Goal: Transaction & Acquisition: Purchase product/service

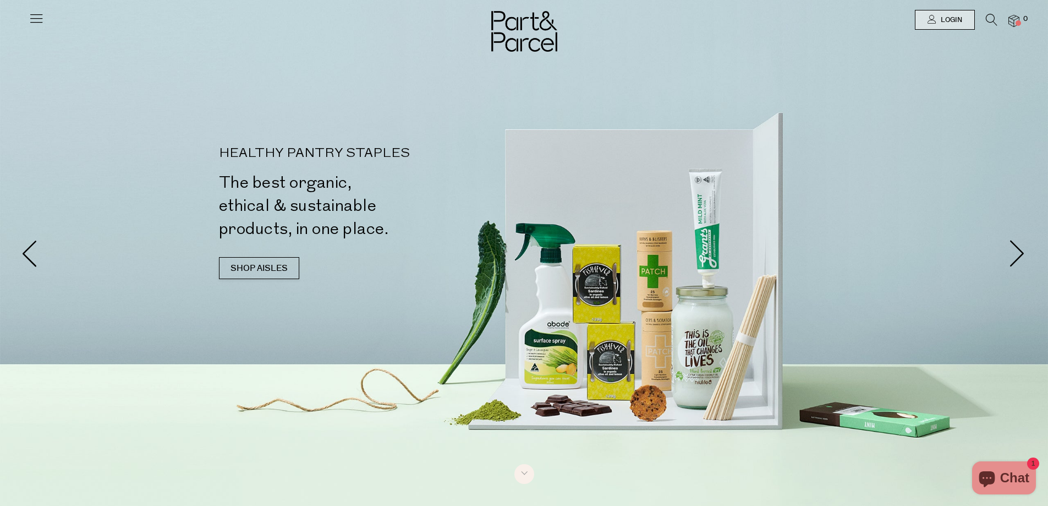
click at [990, 21] on icon at bounding box center [992, 20] width 12 height 12
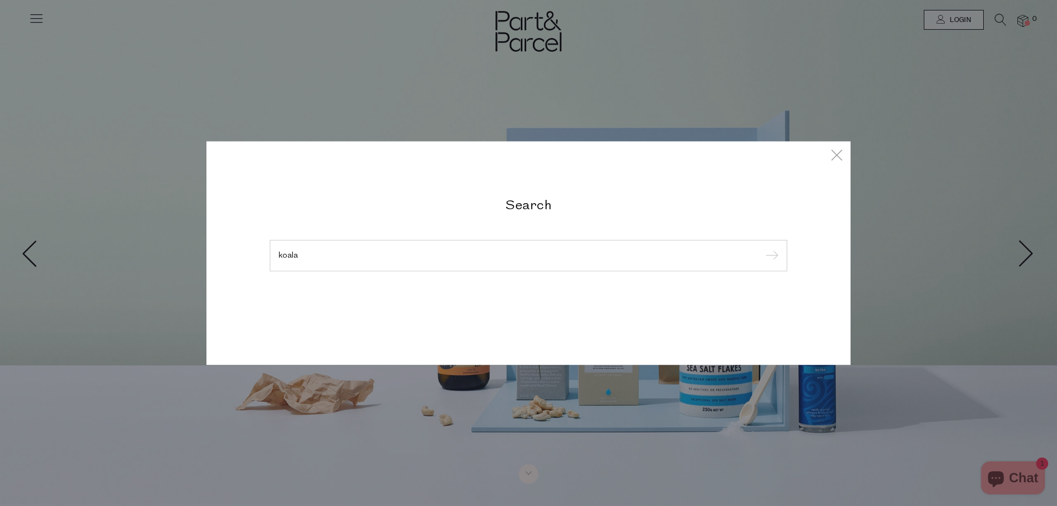
type input "koala"
click at [762, 248] on input "submit" at bounding box center [770, 256] width 17 height 17
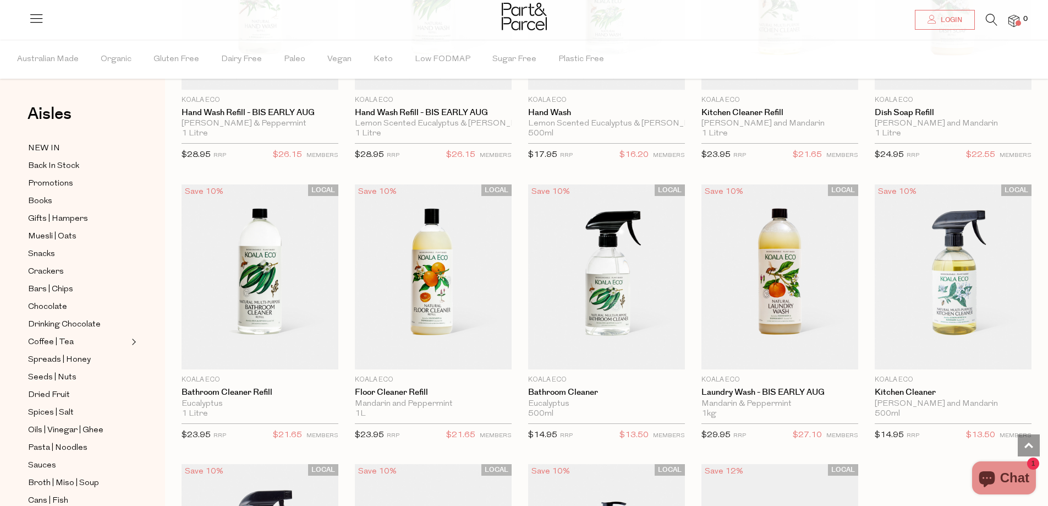
scroll to position [778, 0]
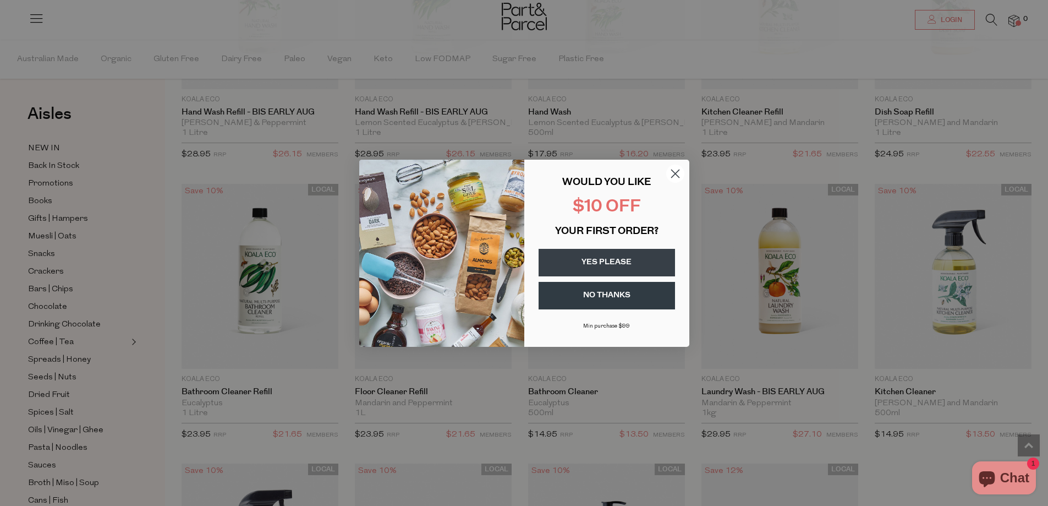
click at [681, 174] on circle "Close dialog" at bounding box center [675, 173] width 18 height 18
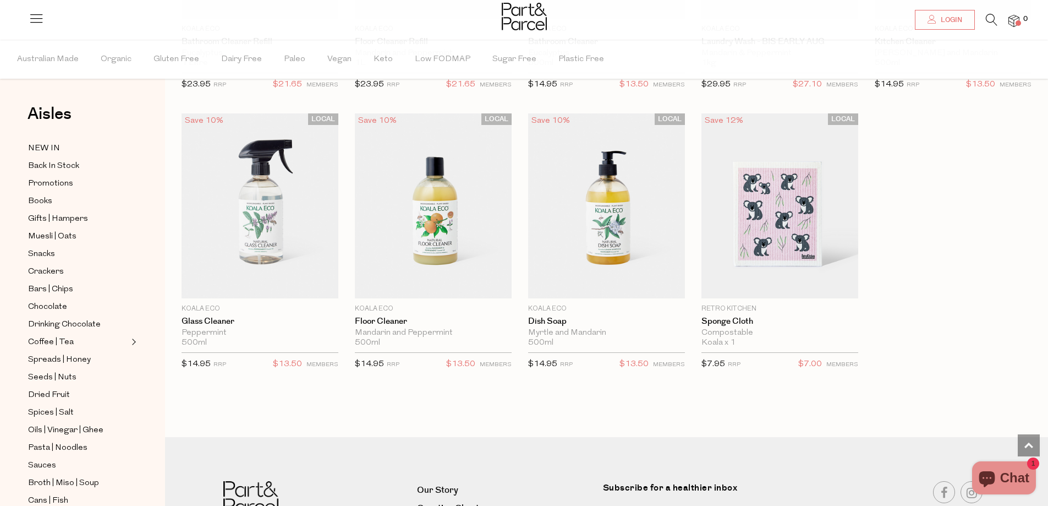
scroll to position [1129, 0]
click at [421, 197] on img at bounding box center [433, 205] width 157 height 185
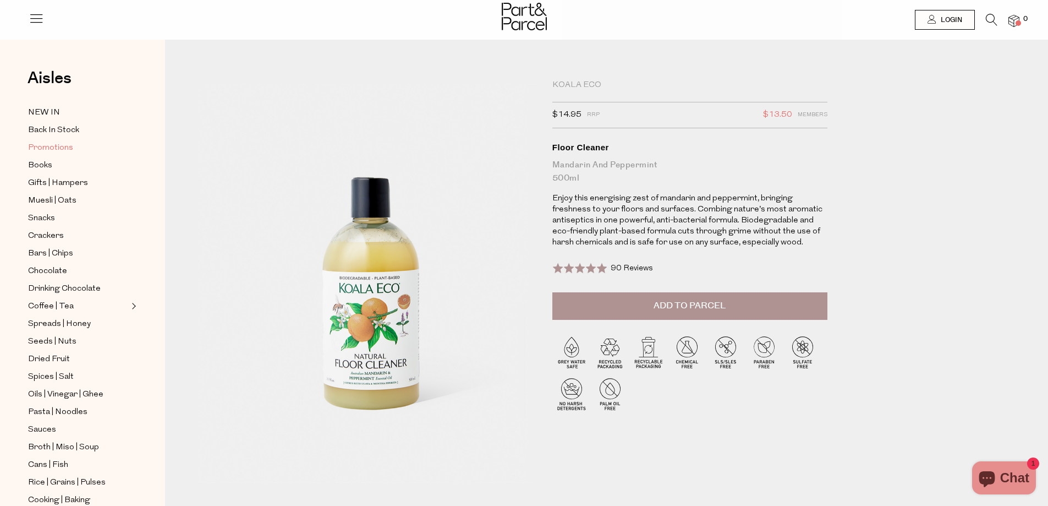
click at [56, 144] on span "Promotions" at bounding box center [50, 147] width 45 height 13
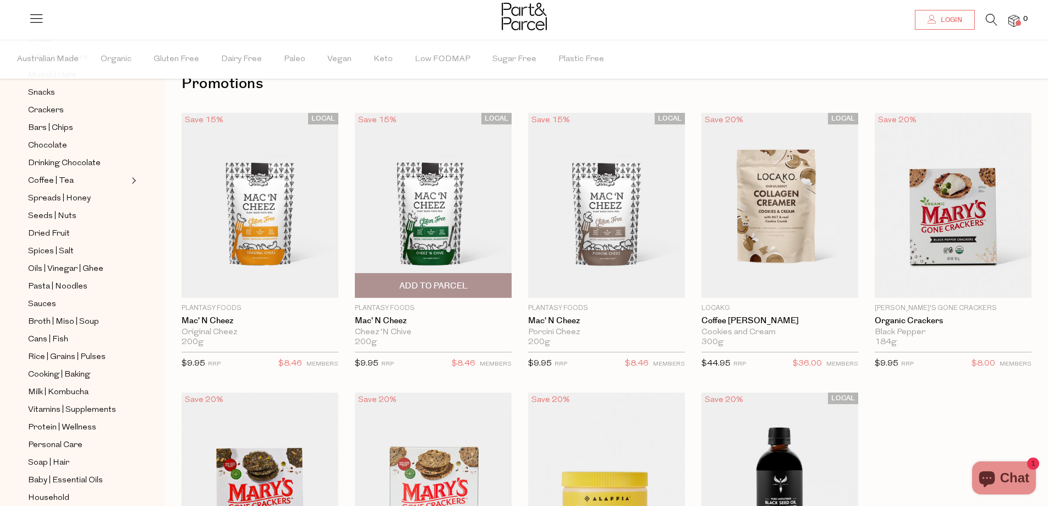
scroll to position [30, 0]
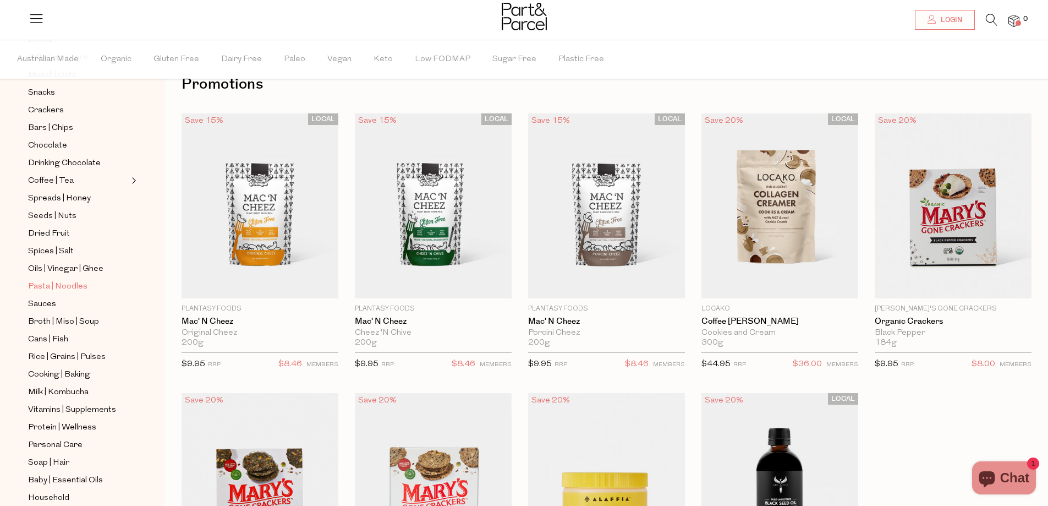
click at [75, 280] on span "Pasta | Noodles" at bounding box center [57, 286] width 59 height 13
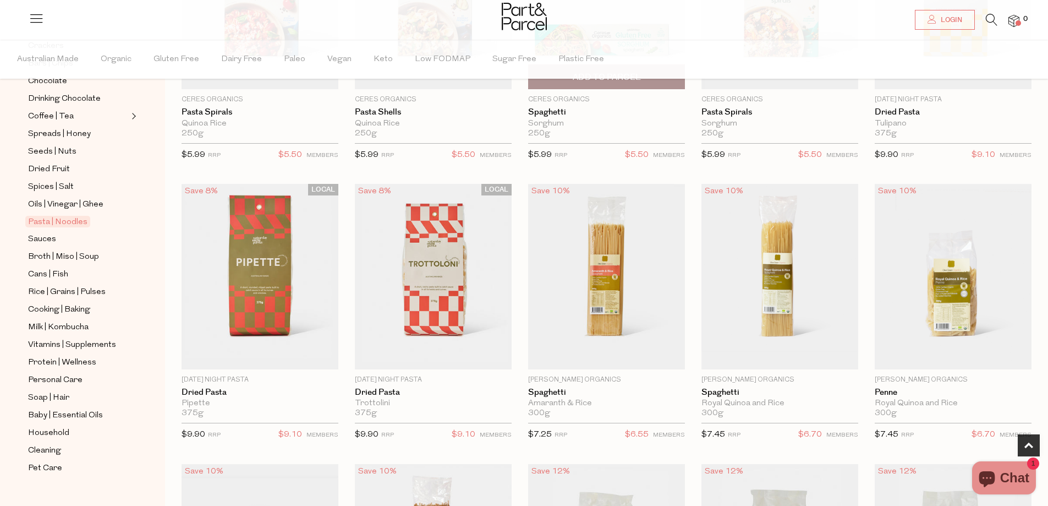
scroll to position [522, 0]
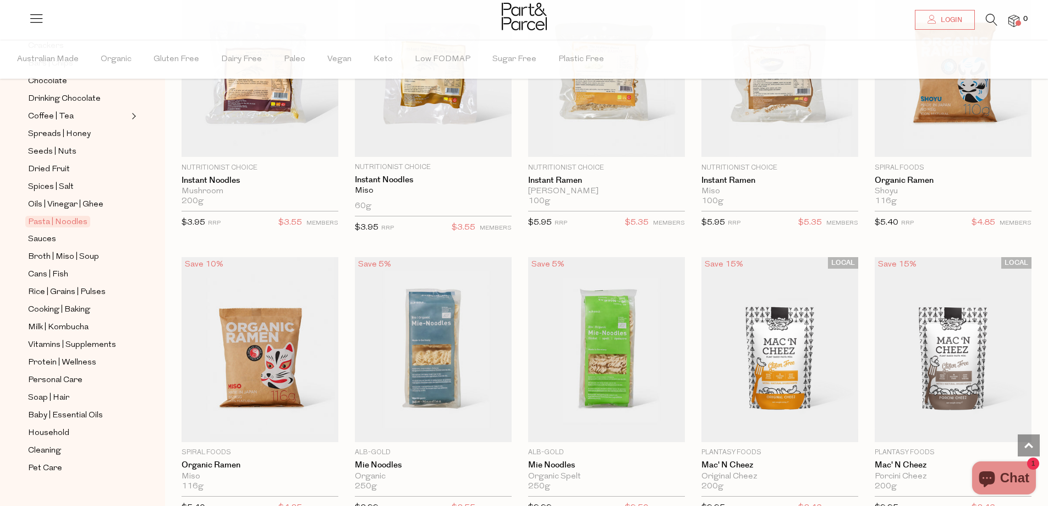
scroll to position [2690, 0]
